Goal: Download file/media

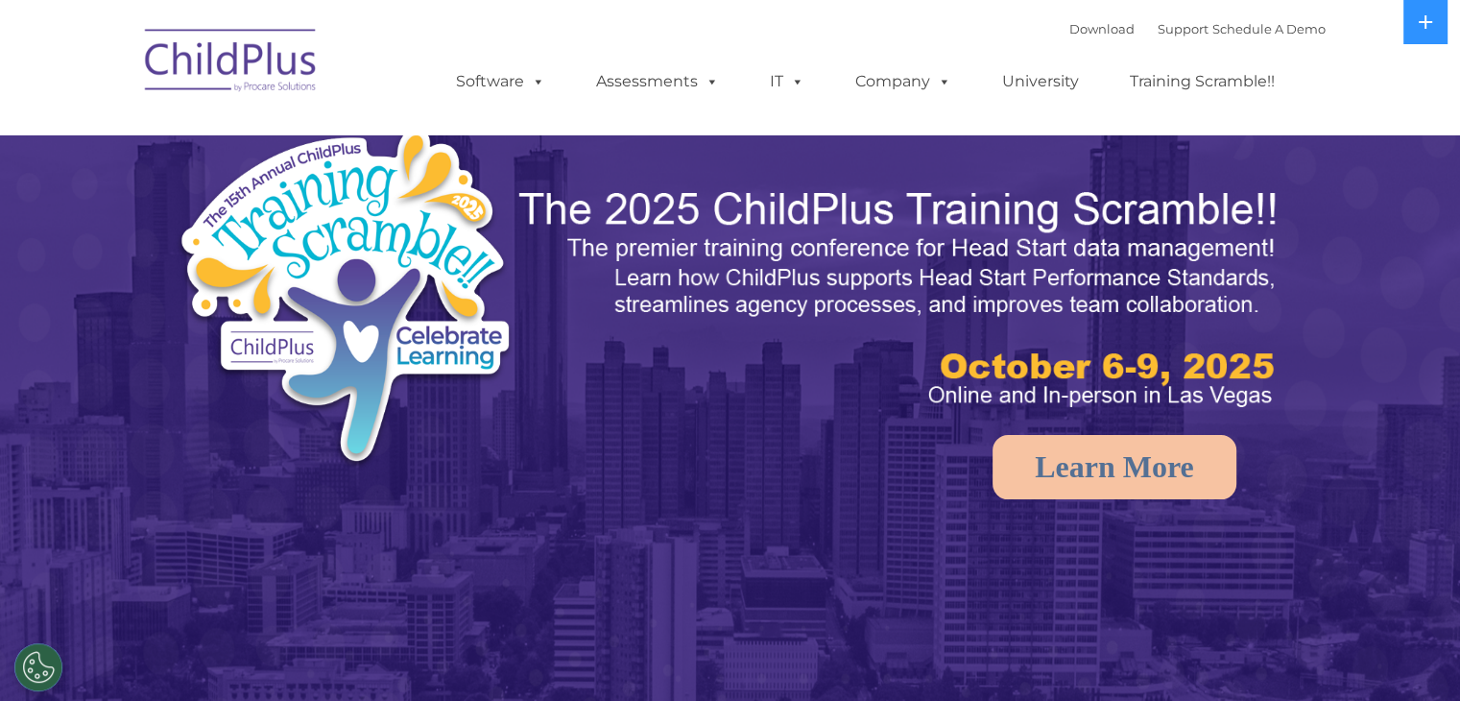
select select "MEDIUM"
click at [1409, 33] on button at bounding box center [1426, 22] width 44 height 44
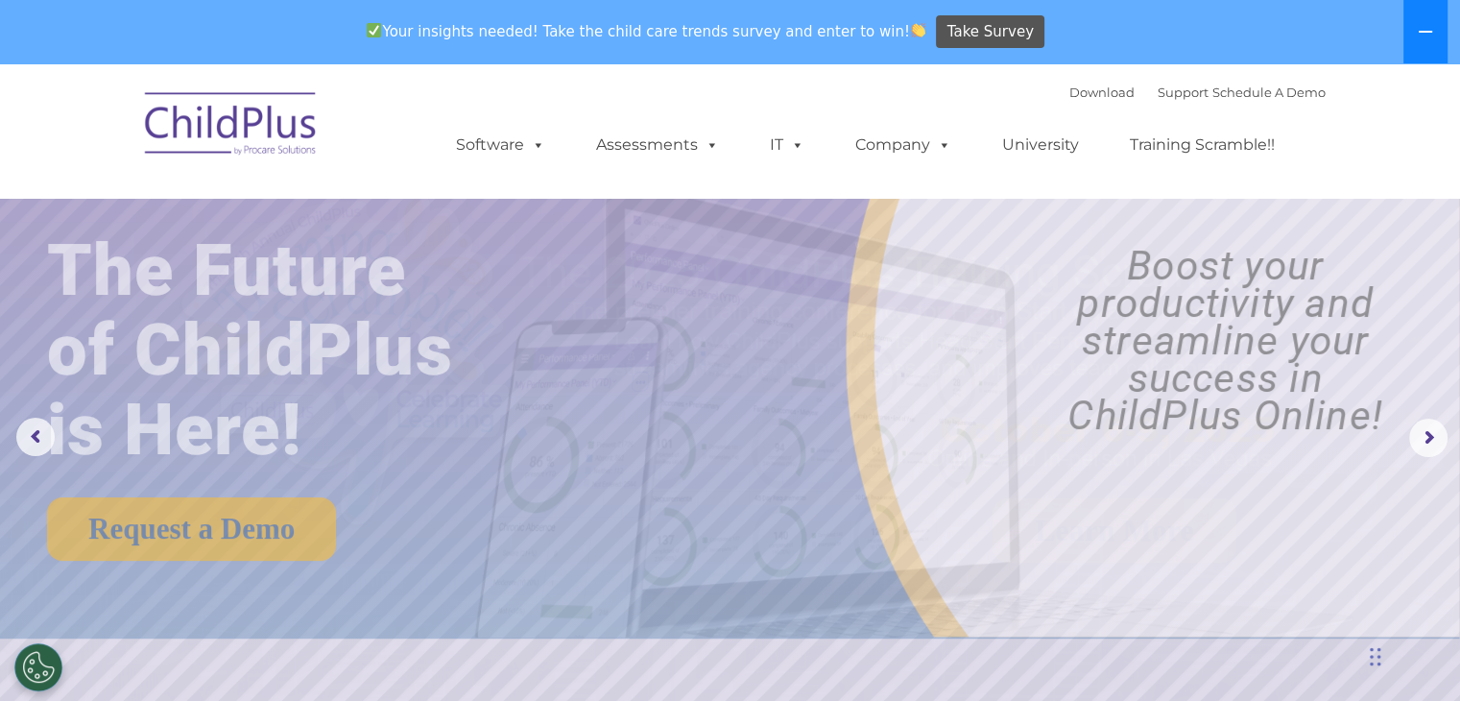
click at [1415, 27] on button at bounding box center [1426, 31] width 44 height 63
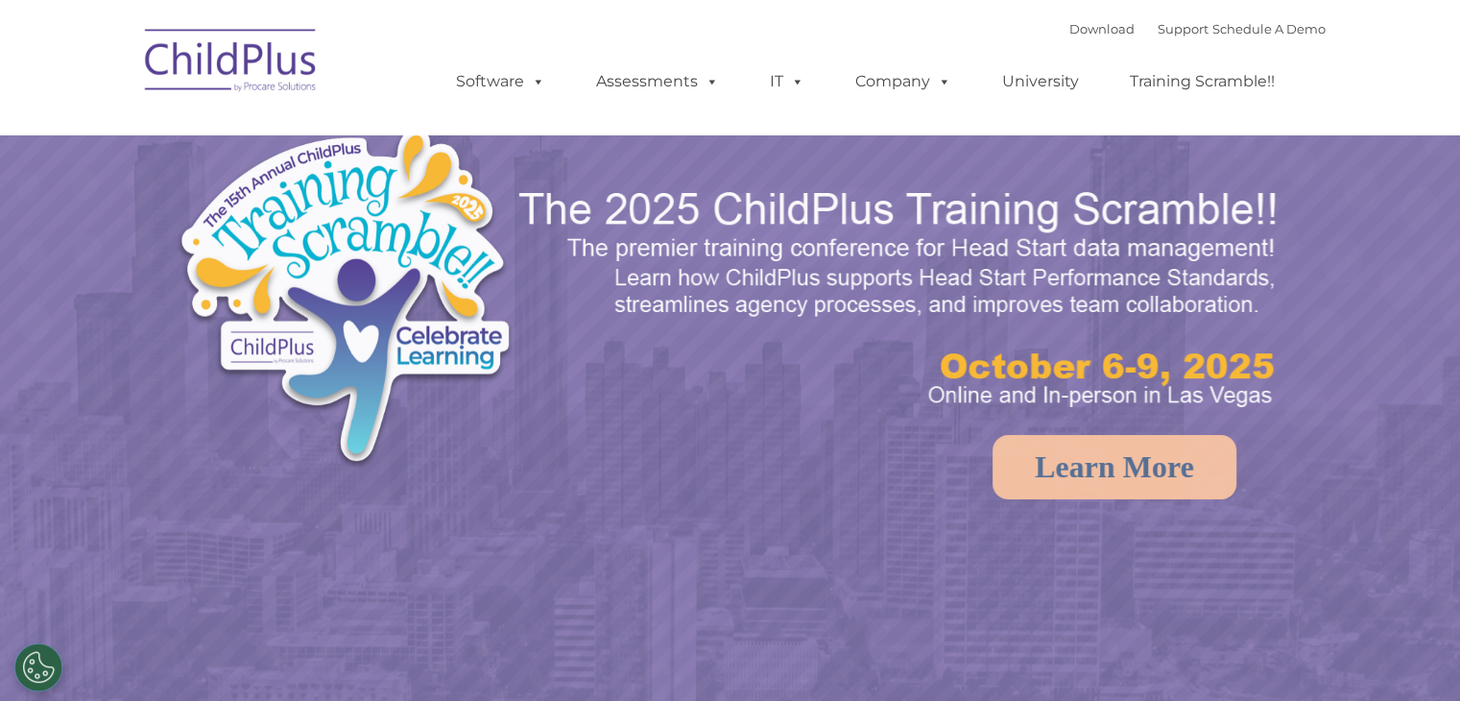
select select "MEDIUM"
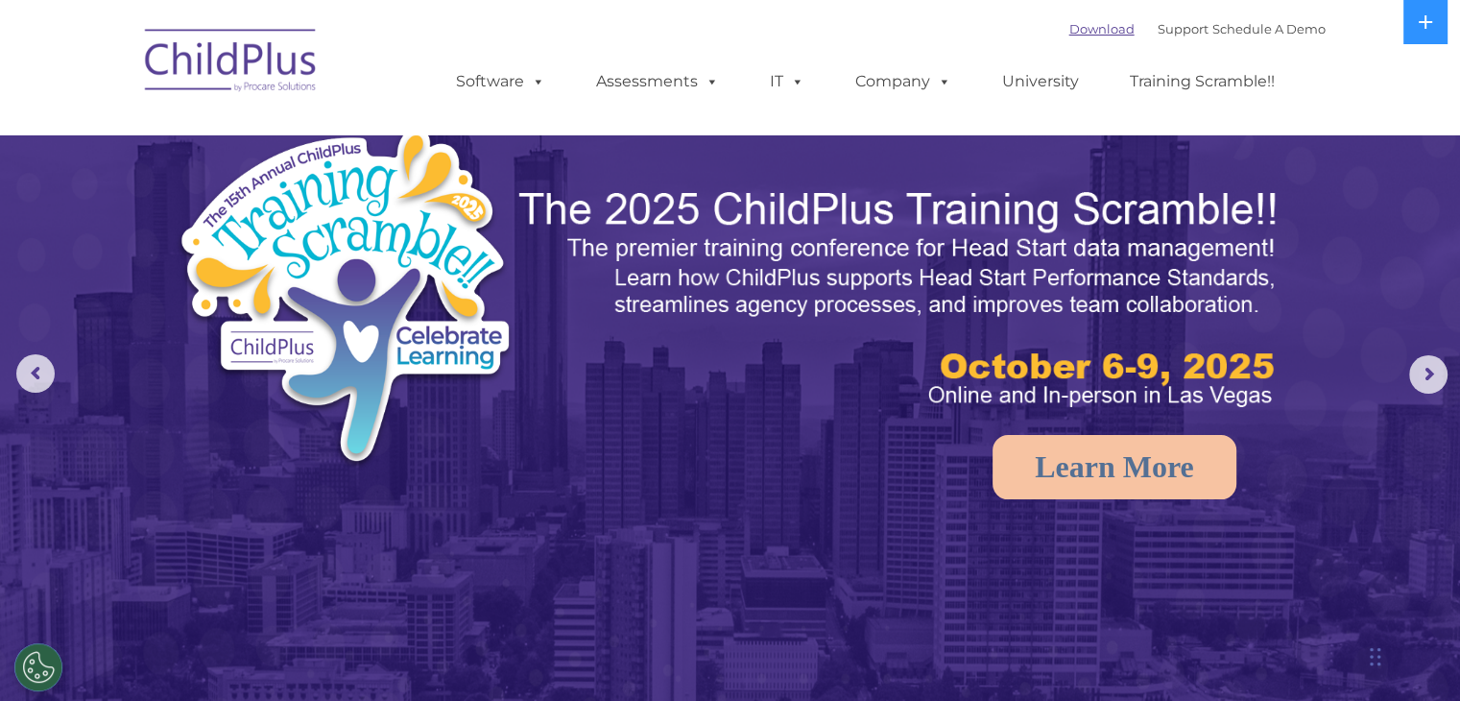
click at [1087, 24] on link "Download" at bounding box center [1101, 28] width 65 height 15
